Goal: Transaction & Acquisition: Download file/media

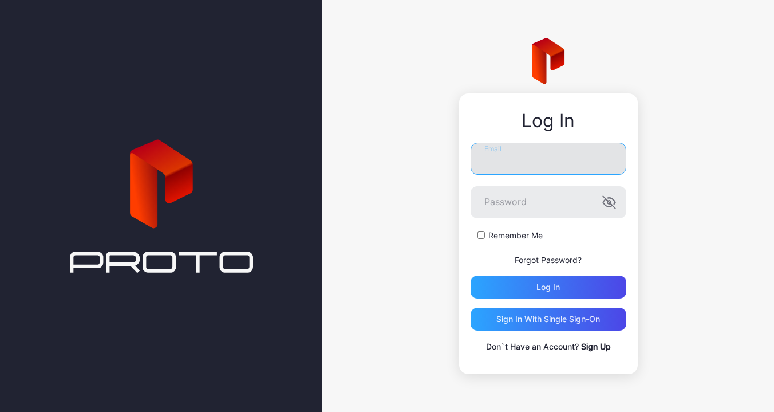
click at [518, 156] on input "Email" at bounding box center [549, 159] width 156 height 32
paste input "**********"
type input "**********"
click at [479, 234] on form "**********" at bounding box center [549, 221] width 156 height 156
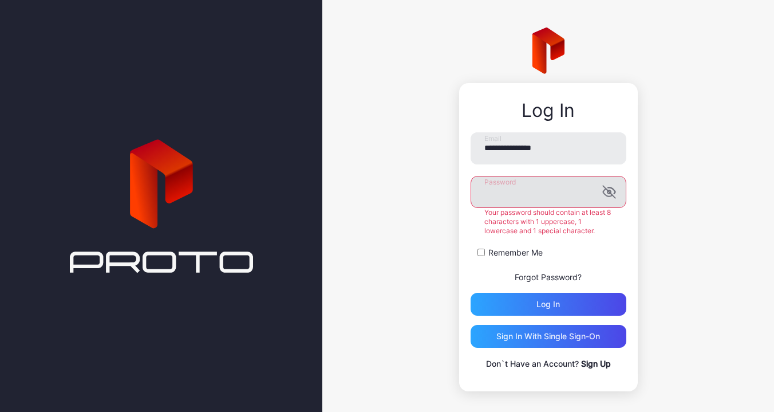
click at [608, 191] on icon "button" at bounding box center [611, 190] width 7 height 6
click at [581, 312] on div "**********" at bounding box center [549, 251] width 156 height 238
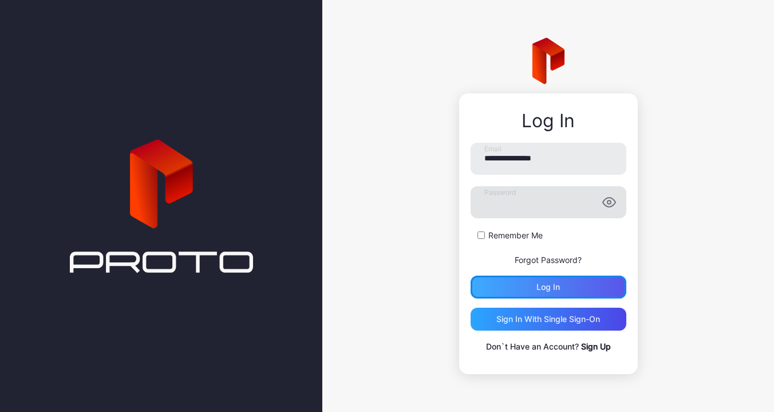
click at [553, 287] on button "Log in" at bounding box center [549, 286] width 156 height 23
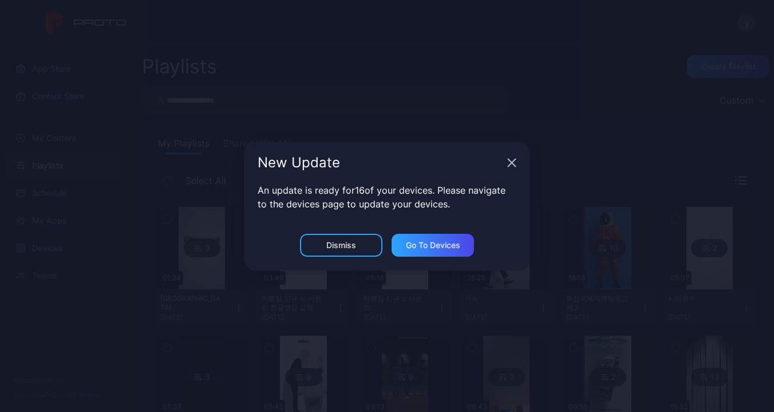
click at [514, 160] on icon "button" at bounding box center [511, 162] width 7 height 7
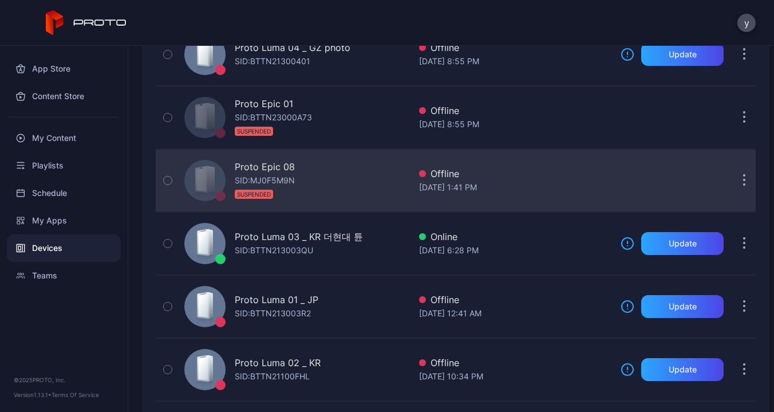
scroll to position [903, 0]
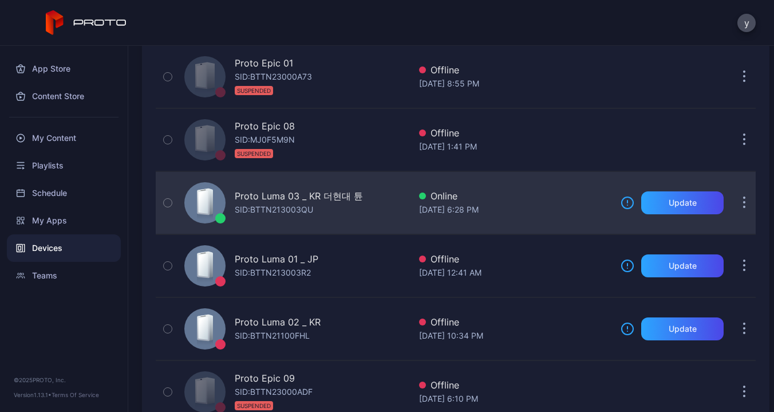
click at [337, 198] on div "Proto Luma 03 _ KR 더현대 튠" at bounding box center [299, 196] width 128 height 14
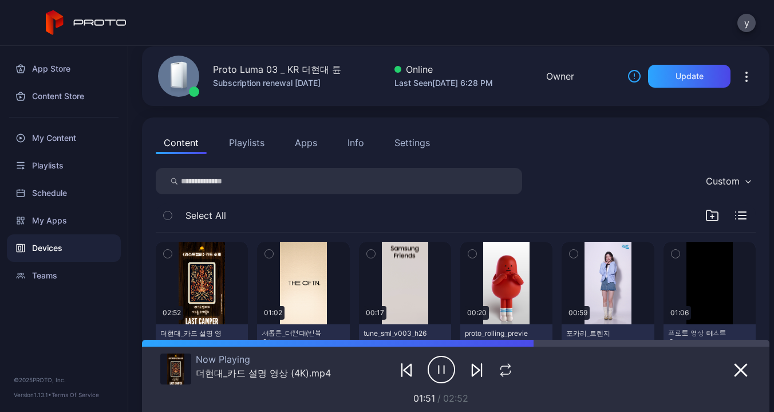
scroll to position [113, 0]
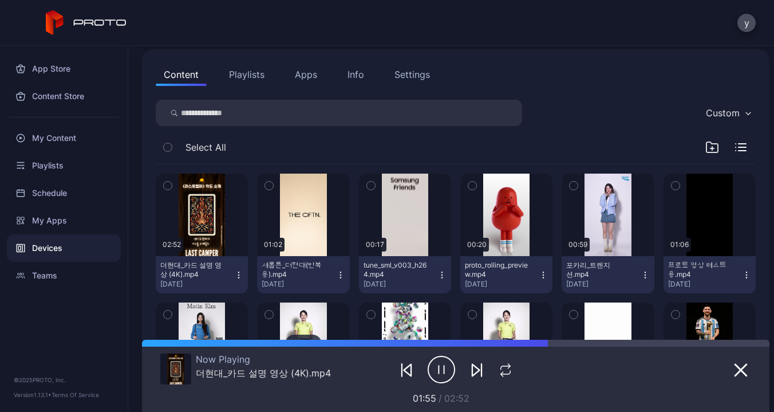
click at [258, 73] on button "Playlists" at bounding box center [247, 74] width 52 height 23
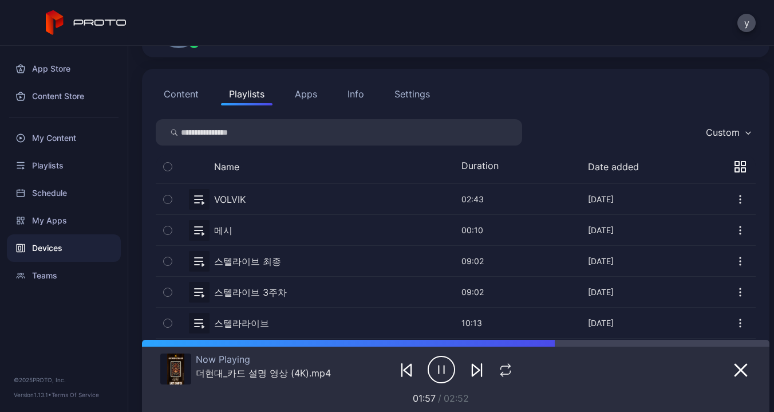
scroll to position [184, 0]
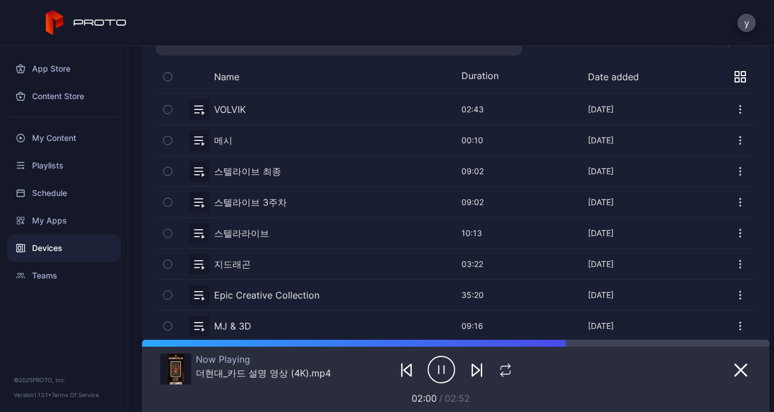
click at [735, 168] on icon "button" at bounding box center [740, 170] width 11 height 11
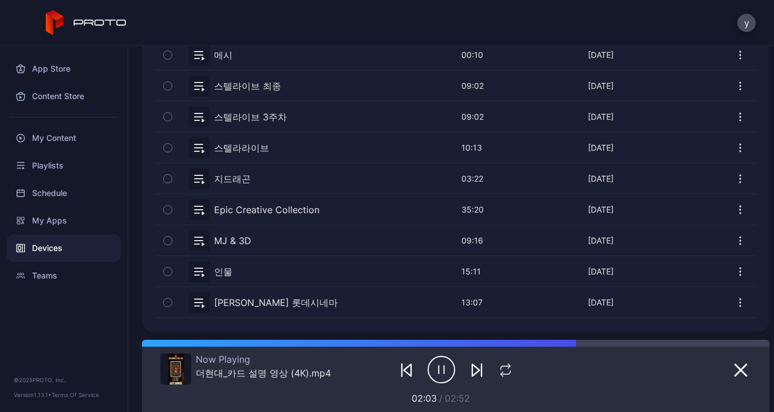
scroll to position [270, 0]
click at [57, 172] on div "Playlists" at bounding box center [64, 165] width 114 height 27
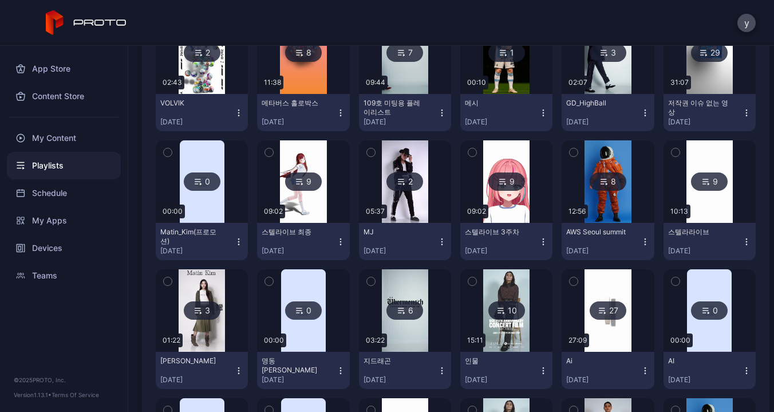
scroll to position [454, 0]
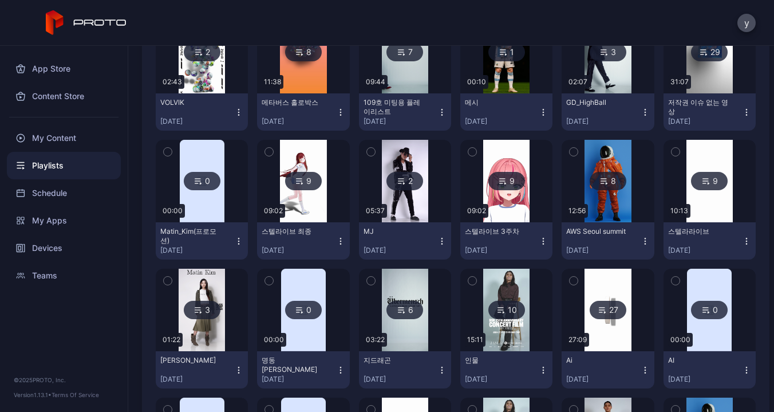
click at [336, 245] on icon "button" at bounding box center [340, 240] width 9 height 9
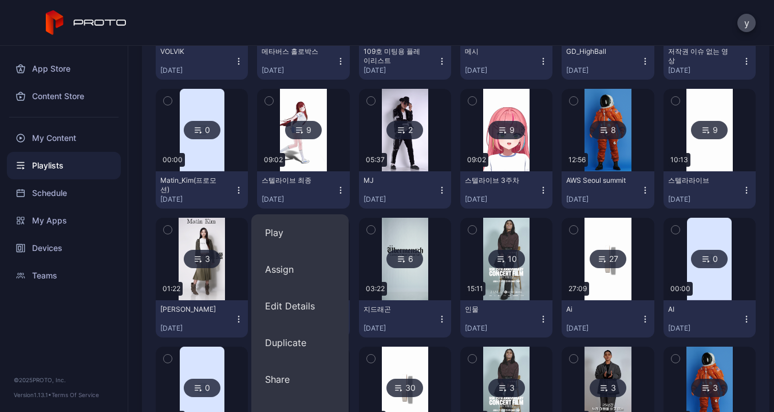
scroll to position [503, 0]
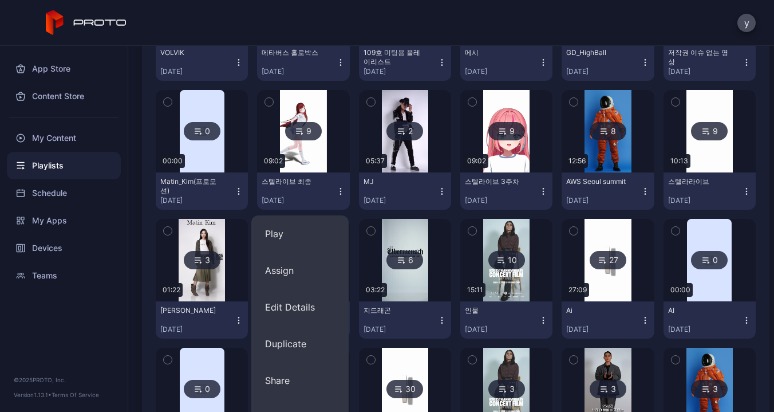
click at [319, 125] on img at bounding box center [303, 131] width 46 height 82
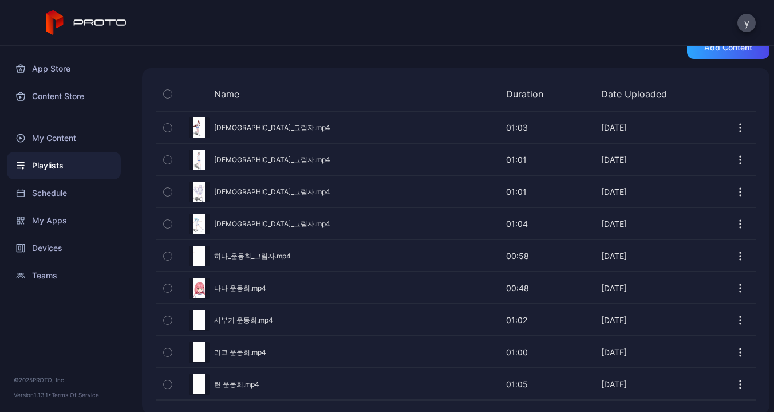
scroll to position [243, 0]
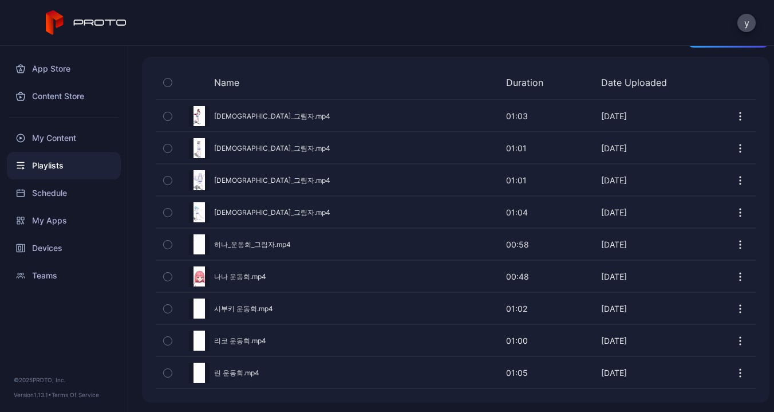
click at [740, 116] on icon "button" at bounding box center [740, 116] width 1 height 1
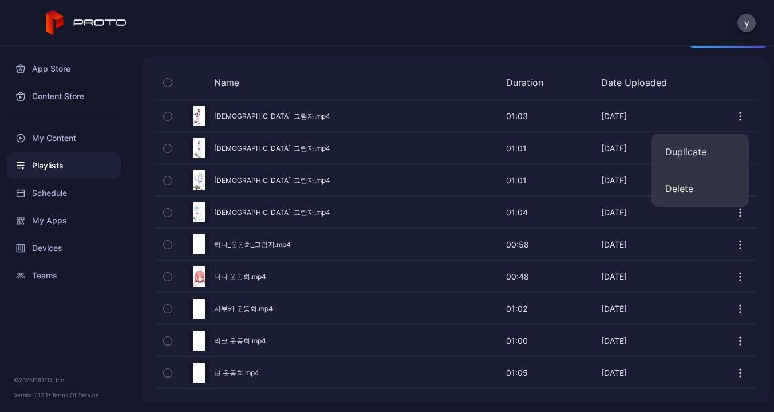
click at [740, 116] on icon "button" at bounding box center [740, 116] width 1 height 1
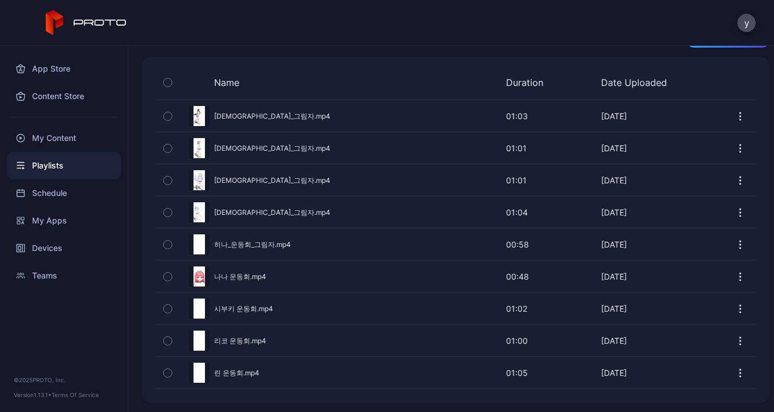
click at [172, 78] on button "button" at bounding box center [168, 82] width 24 height 24
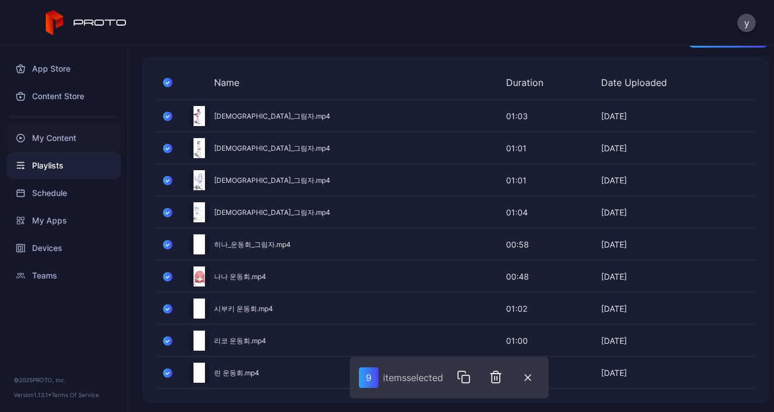
click at [55, 135] on div "My Content" at bounding box center [64, 137] width 114 height 27
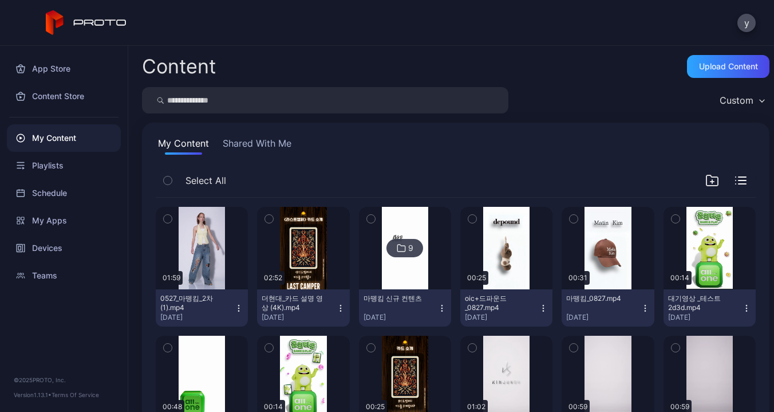
click at [93, 25] on icon at bounding box center [100, 22] width 53 height 6
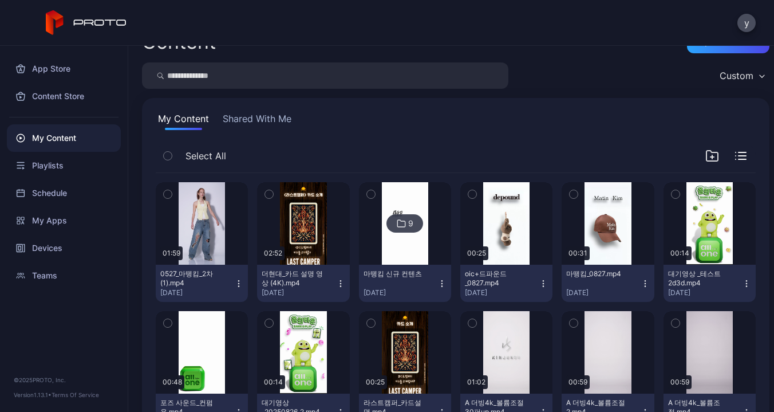
scroll to position [25, 0]
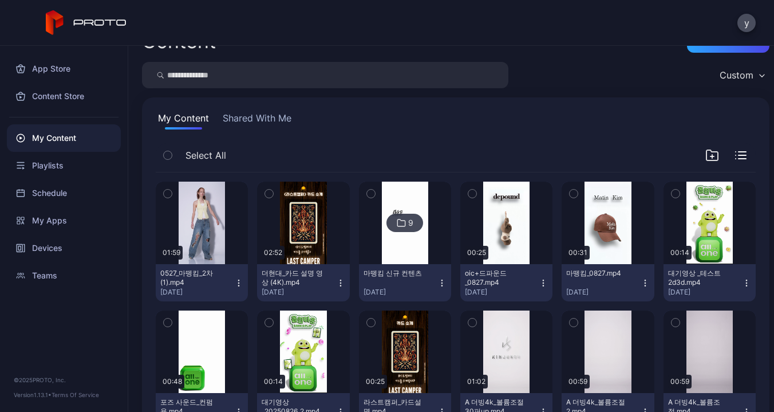
click at [539, 284] on icon "button" at bounding box center [543, 282] width 9 height 9
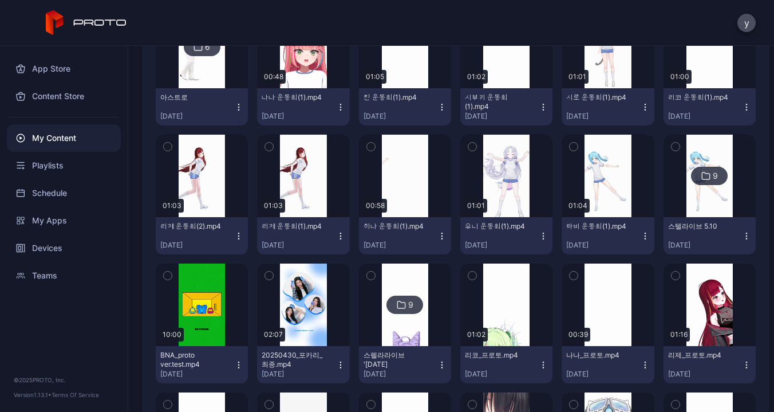
scroll to position [2534, 0]
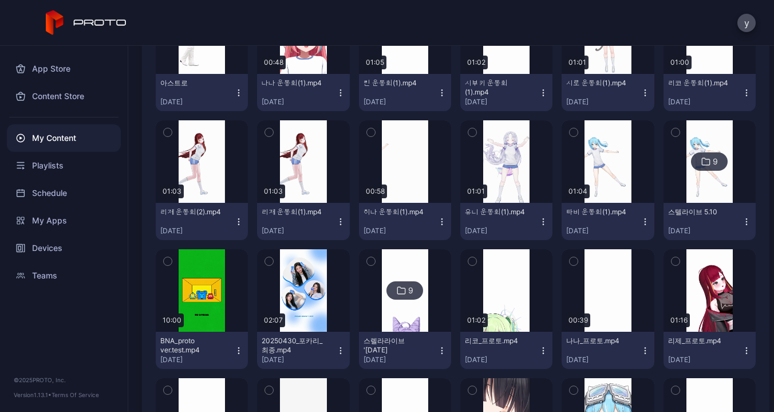
click at [239, 222] on icon "button" at bounding box center [238, 221] width 9 height 9
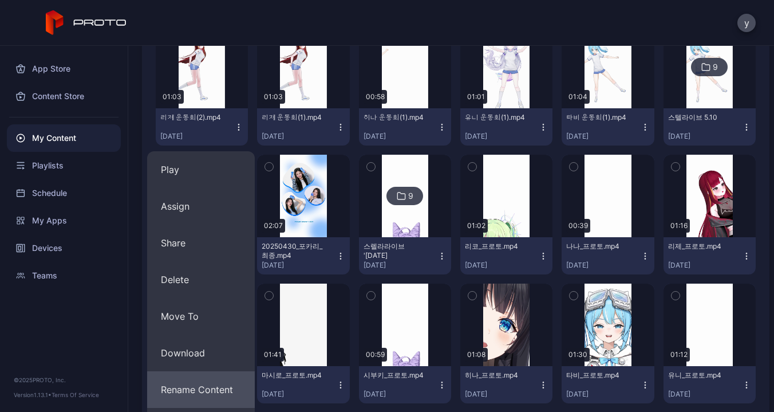
scroll to position [2636, 0]
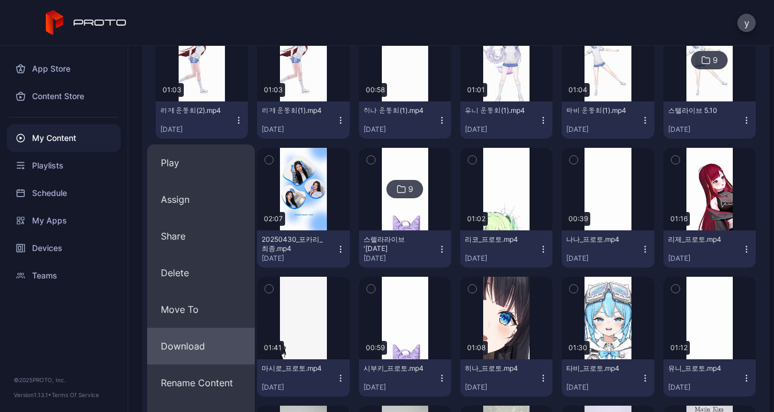
click at [197, 342] on button "Download" at bounding box center [201, 346] width 108 height 37
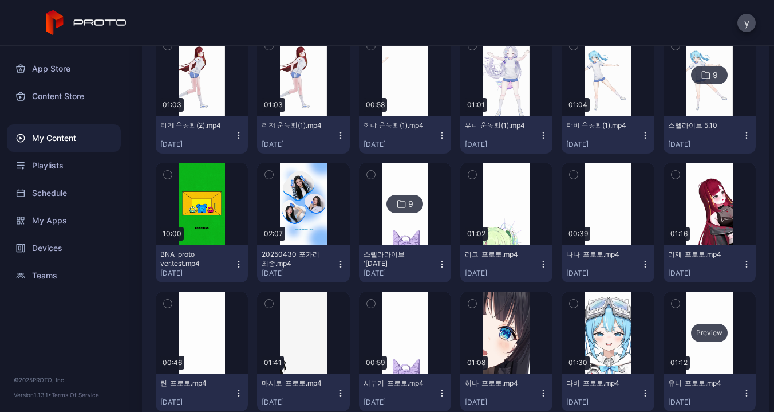
scroll to position [2605, 0]
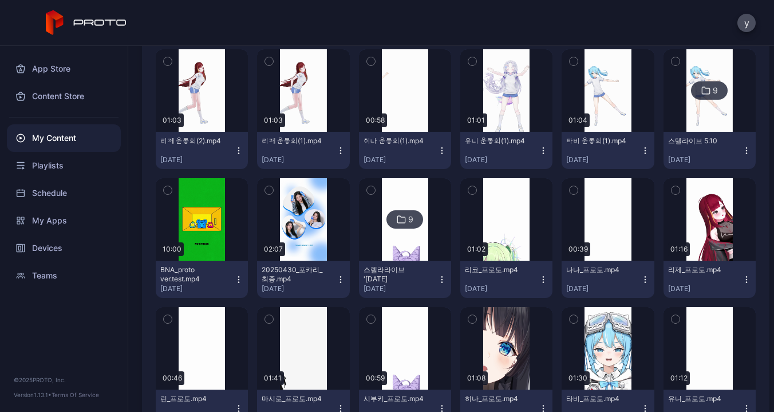
click at [437, 281] on icon "button" at bounding box center [441, 279] width 9 height 9
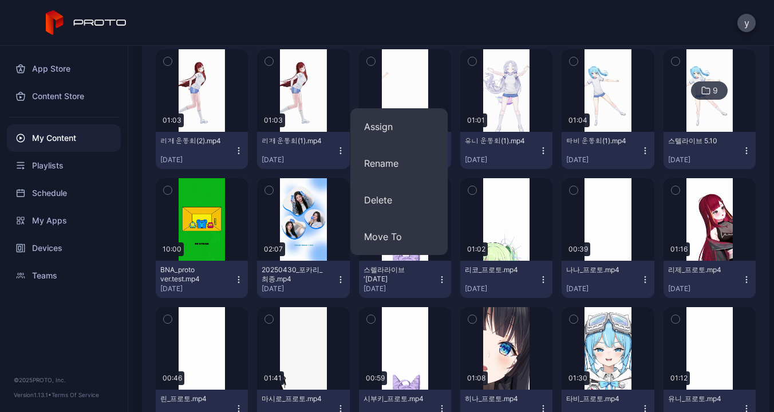
click at [437, 281] on icon "button" at bounding box center [441, 279] width 9 height 9
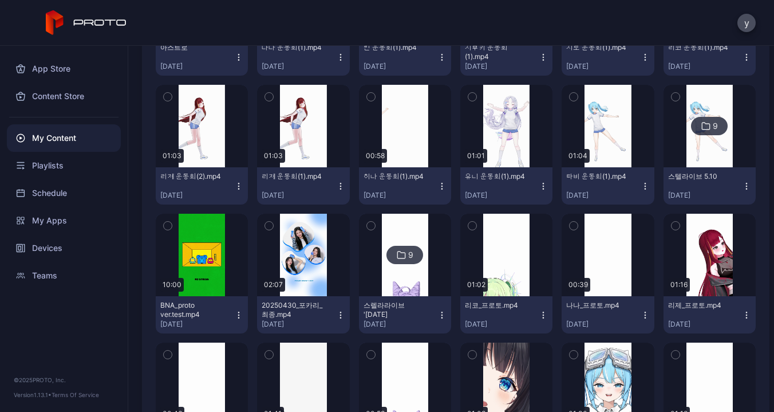
scroll to position [2567, 0]
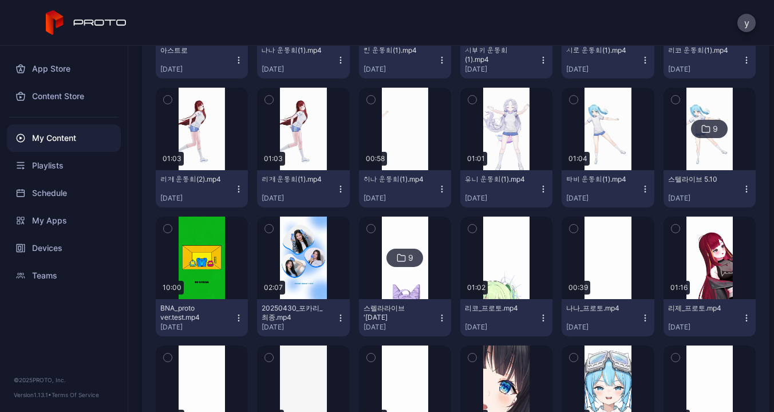
click at [635, 193] on button "타비 운동회(1).mp4 [DATE]" at bounding box center [608, 188] width 92 height 37
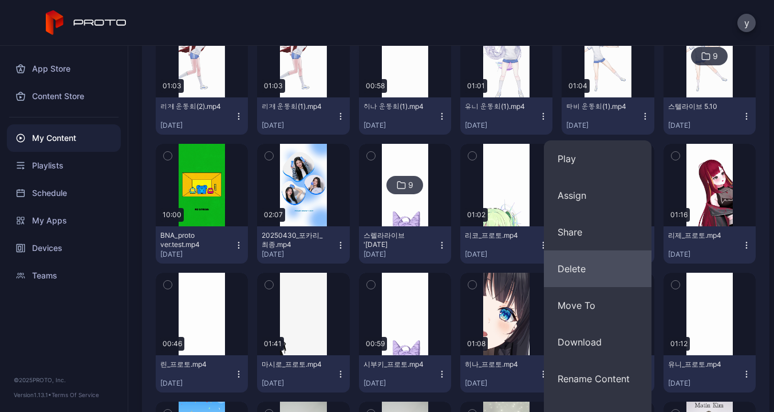
scroll to position [2651, 0]
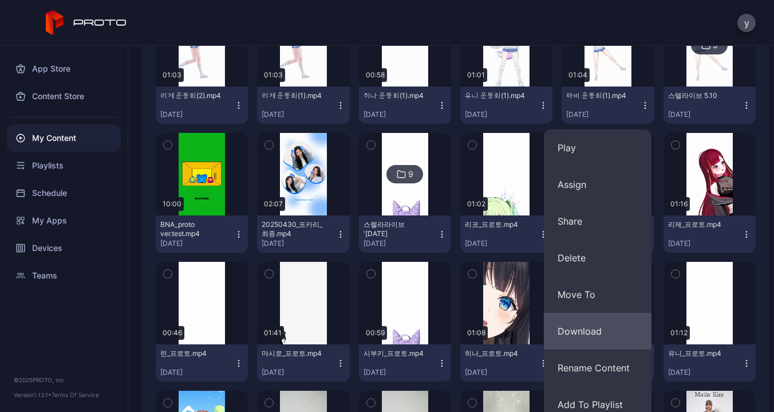
click at [586, 337] on button "Download" at bounding box center [598, 331] width 108 height 37
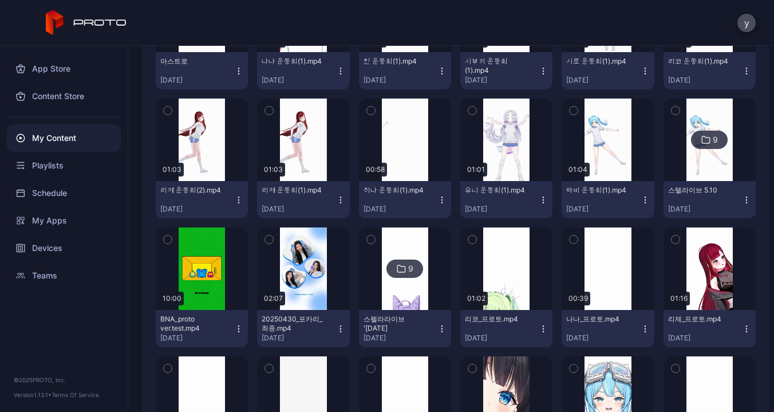
scroll to position [2555, 0]
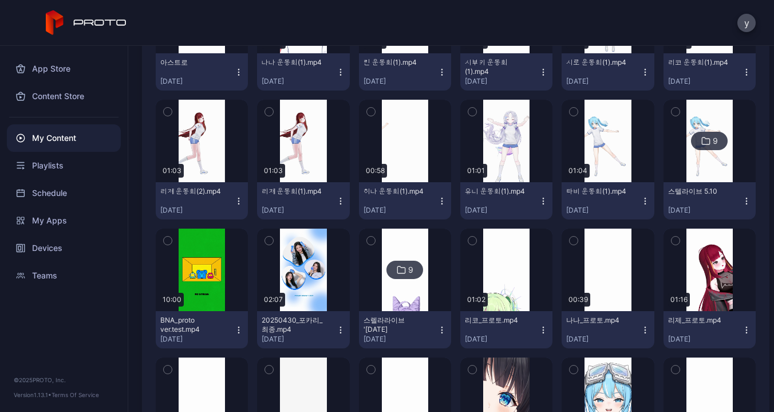
click at [543, 200] on icon "button" at bounding box center [543, 200] width 1 height 1
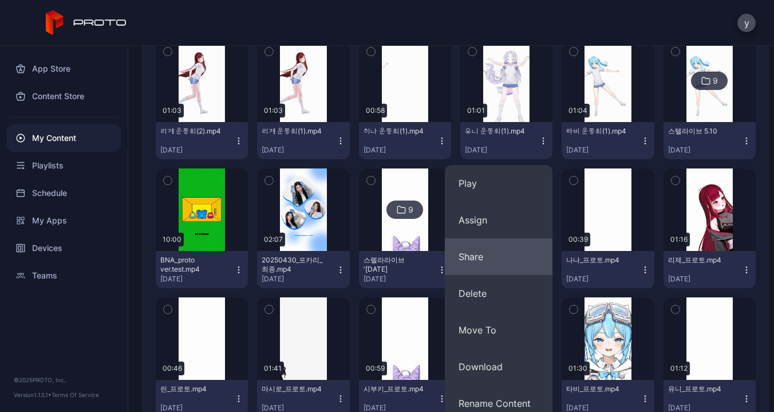
scroll to position [2627, 0]
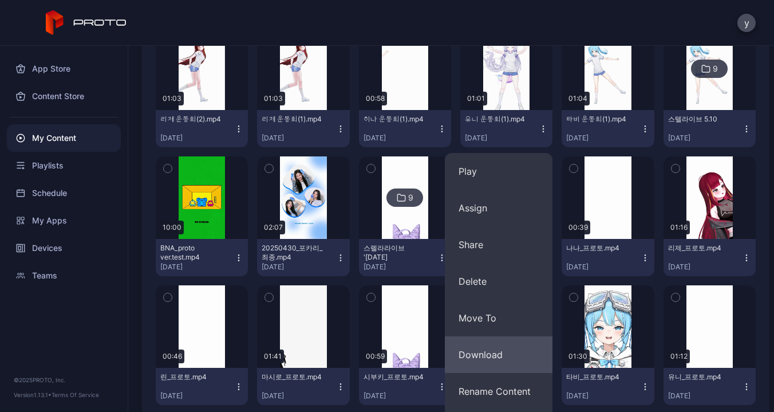
click at [484, 352] on button "Download" at bounding box center [499, 354] width 108 height 37
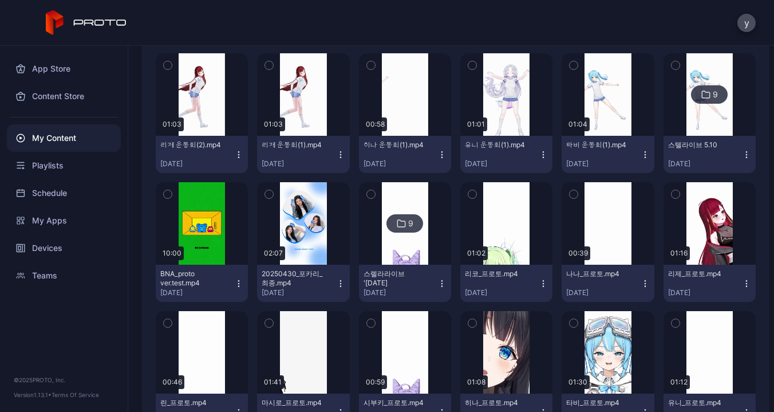
scroll to position [2531, 0]
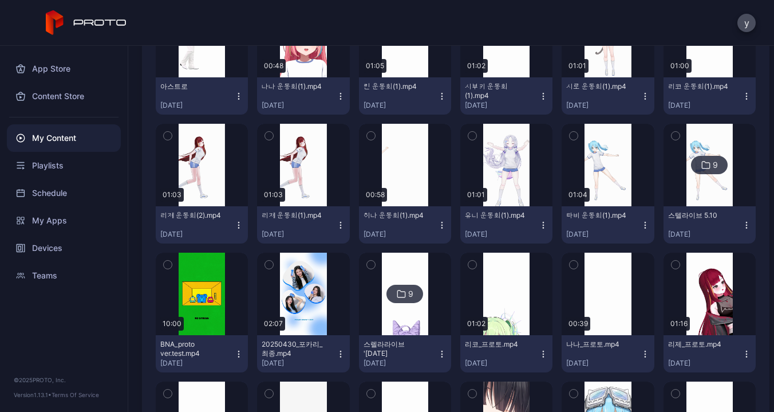
click at [441, 224] on icon "button" at bounding box center [441, 224] width 1 height 1
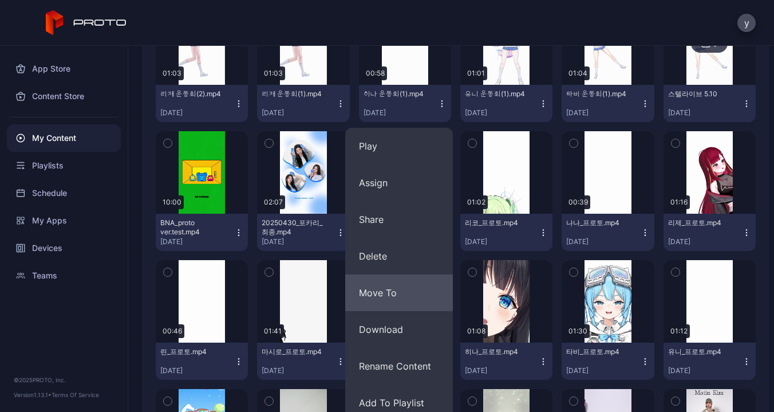
scroll to position [2653, 0]
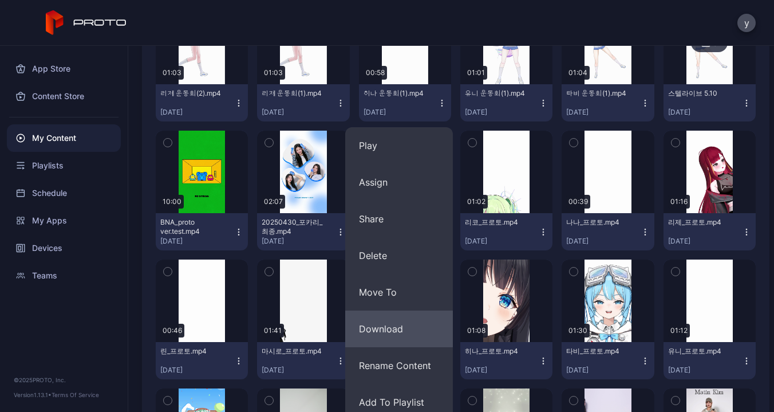
click at [383, 335] on button "Download" at bounding box center [399, 328] width 108 height 37
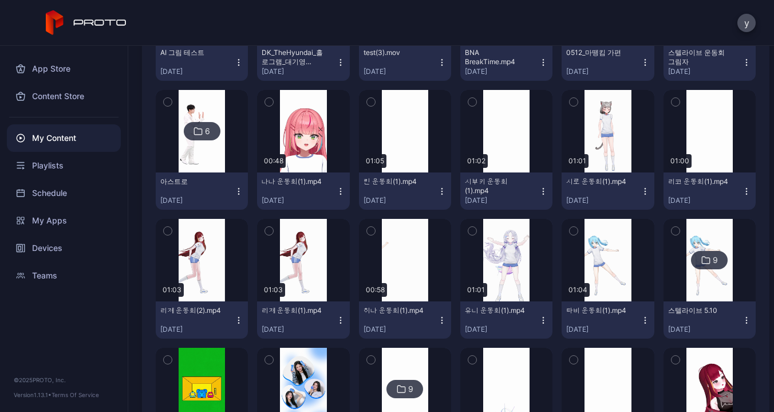
scroll to position [2434, 0]
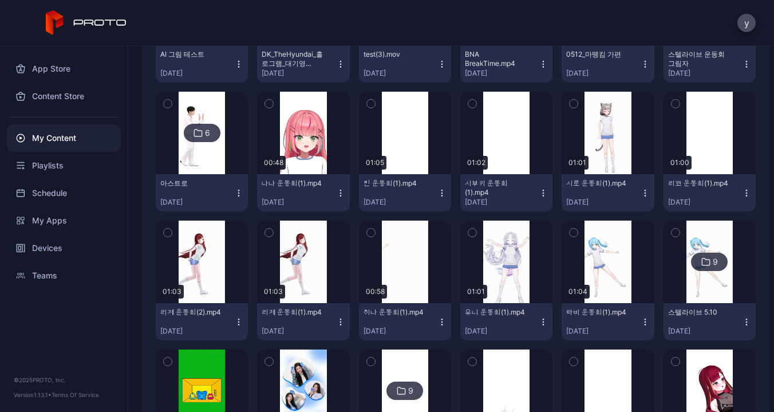
click at [742, 195] on icon "button" at bounding box center [746, 192] width 9 height 9
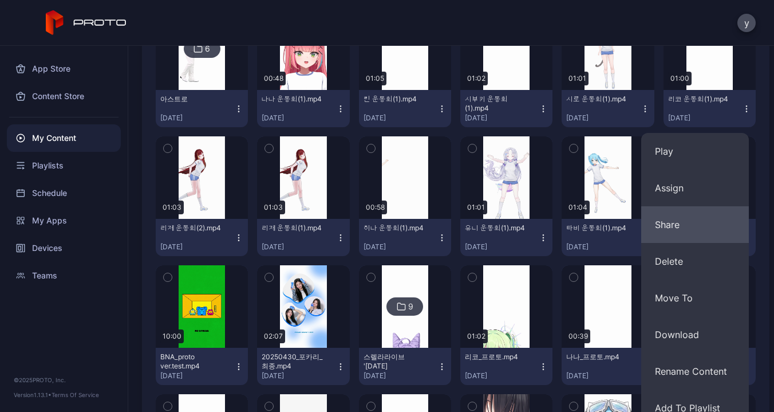
scroll to position [2566, 0]
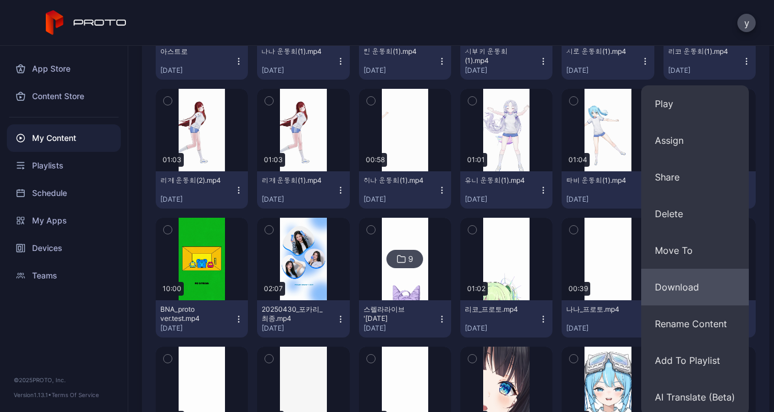
click at [684, 290] on button "Download" at bounding box center [695, 287] width 108 height 37
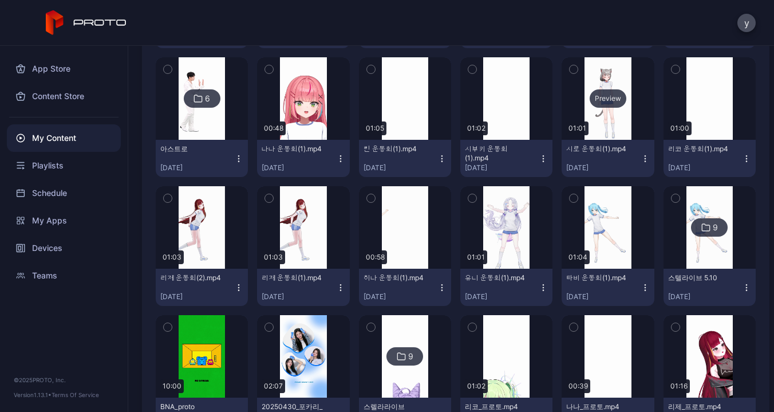
scroll to position [2407, 0]
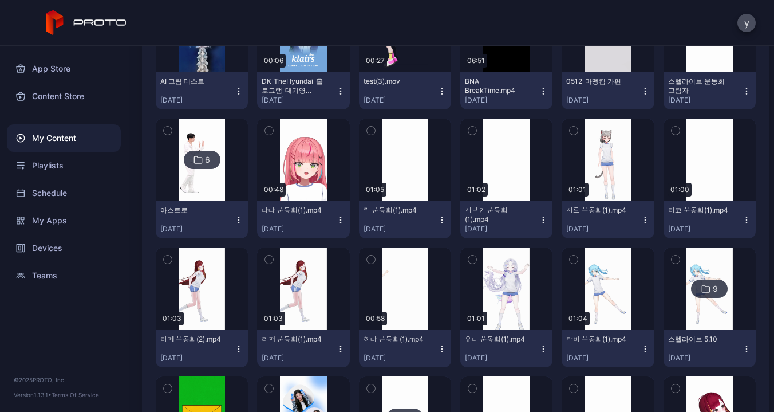
click at [645, 219] on icon "button" at bounding box center [645, 219] width 1 height 1
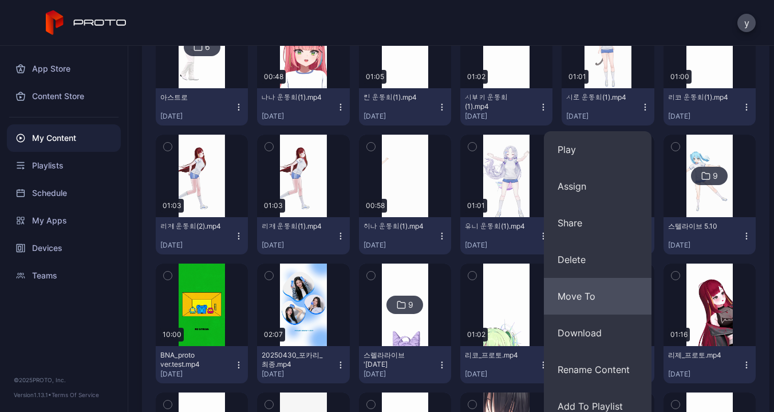
scroll to position [2595, 0]
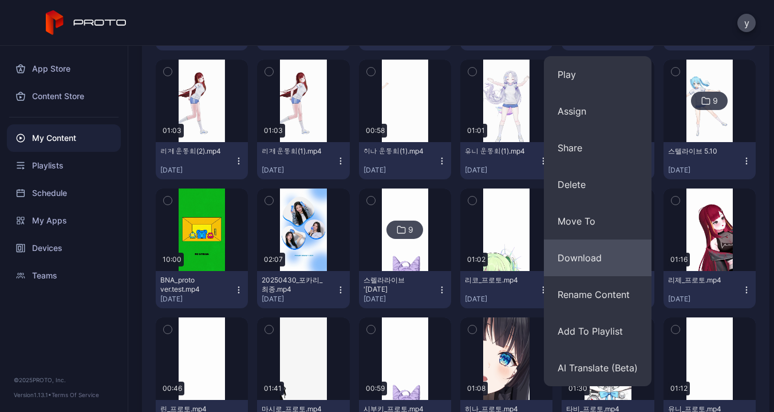
click at [611, 260] on button "Download" at bounding box center [598, 257] width 108 height 37
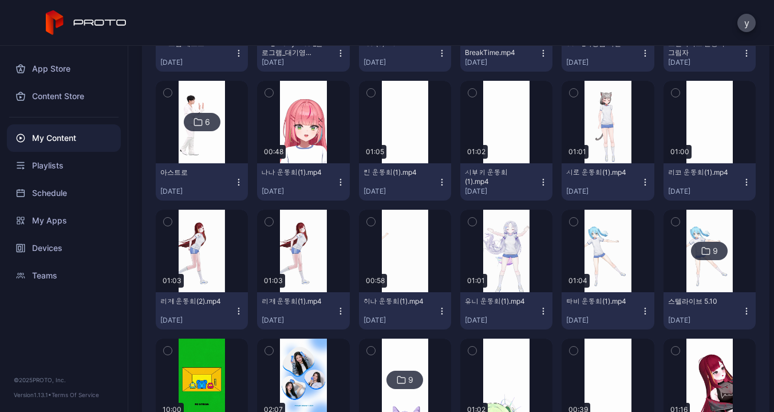
scroll to position [2445, 0]
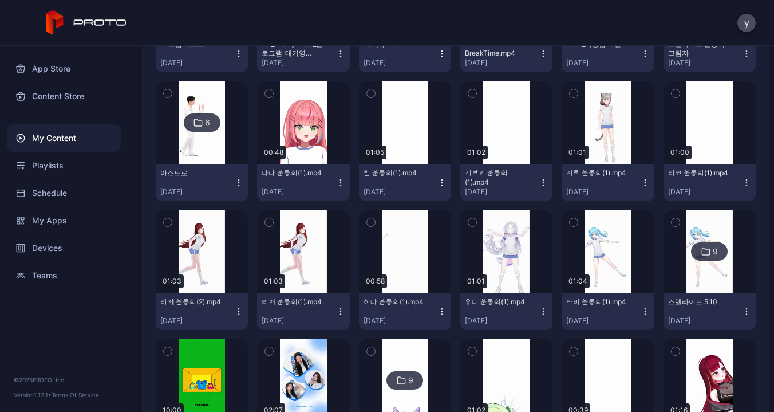
click at [543, 182] on icon "button" at bounding box center [543, 182] width 1 height 1
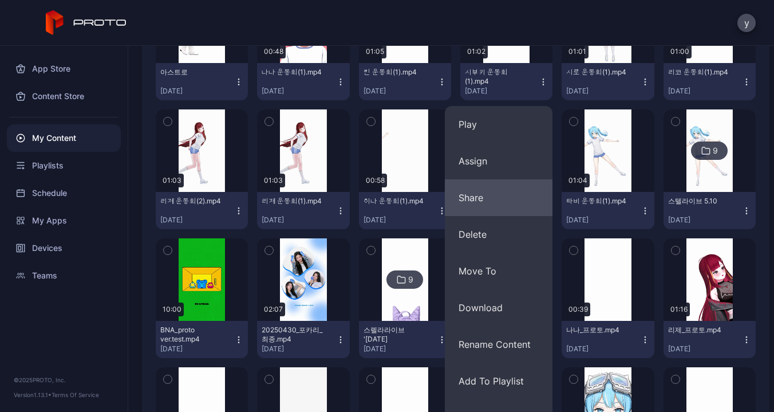
scroll to position [2552, 0]
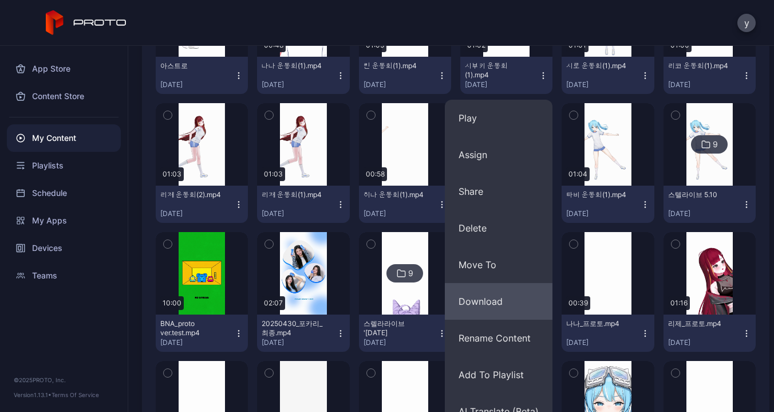
click at [484, 307] on button "Download" at bounding box center [499, 301] width 108 height 37
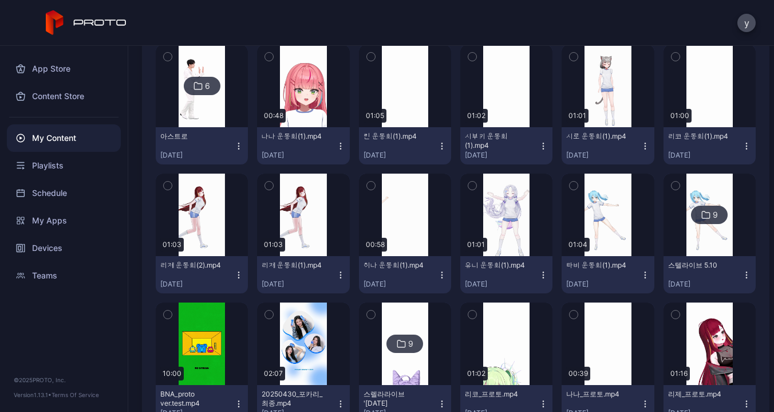
scroll to position [2466, 0]
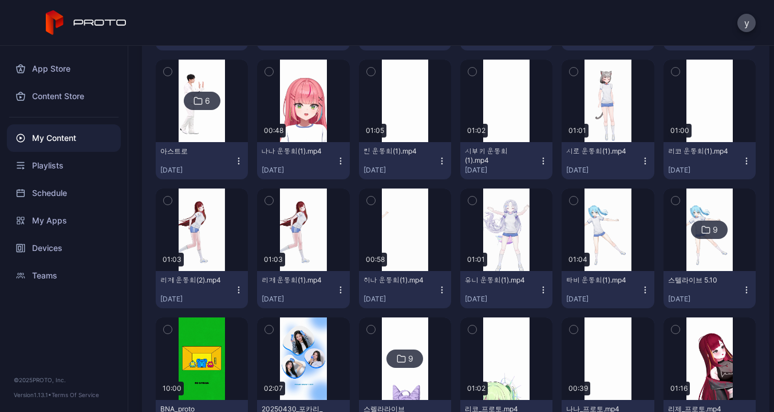
click at [437, 163] on icon "button" at bounding box center [441, 160] width 9 height 9
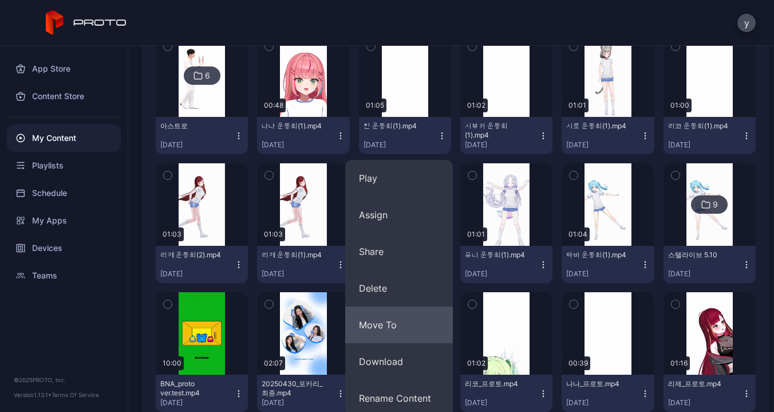
scroll to position [2494, 0]
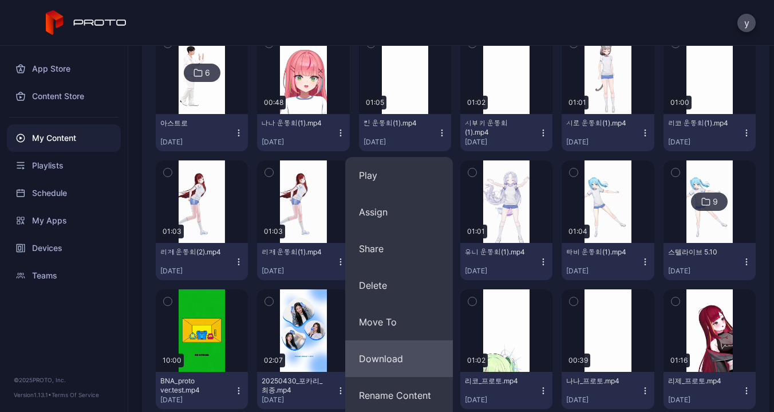
click at [379, 356] on button "Download" at bounding box center [399, 358] width 108 height 37
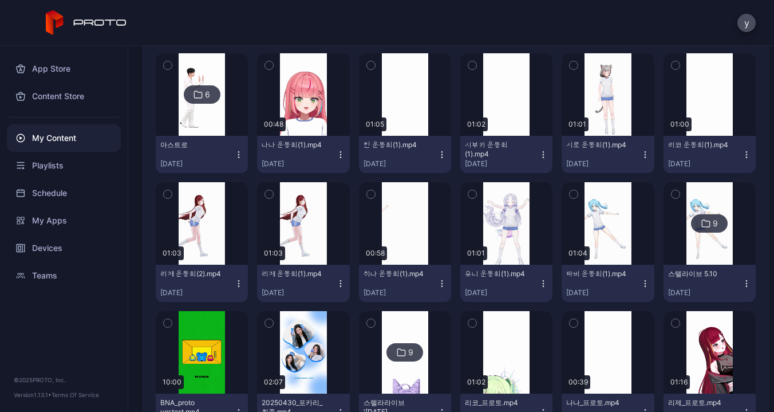
scroll to position [2472, 0]
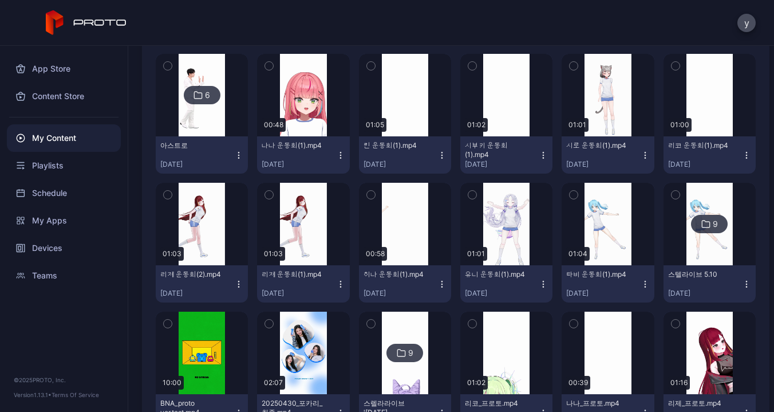
click at [340, 157] on icon "button" at bounding box center [340, 157] width 1 height 1
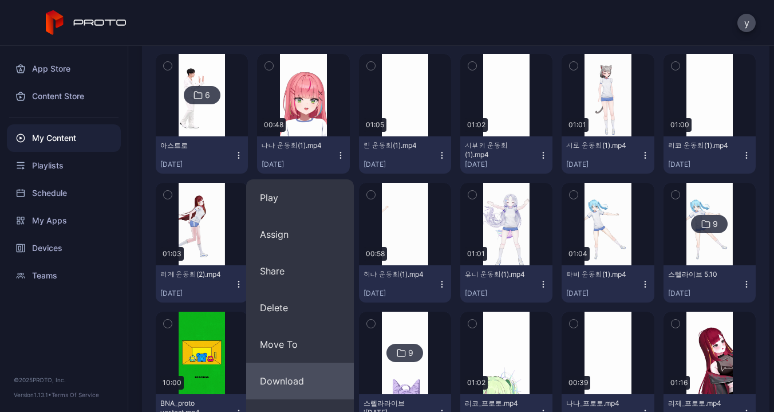
click at [280, 384] on button "Download" at bounding box center [300, 380] width 108 height 37
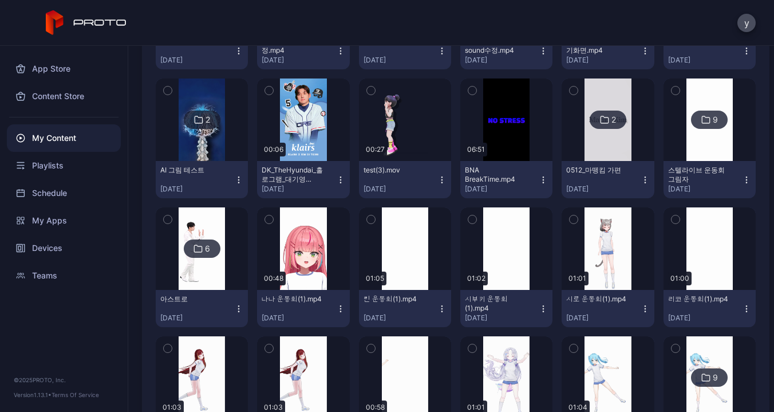
scroll to position [2316, 0]
